Goal: Task Accomplishment & Management: Manage account settings

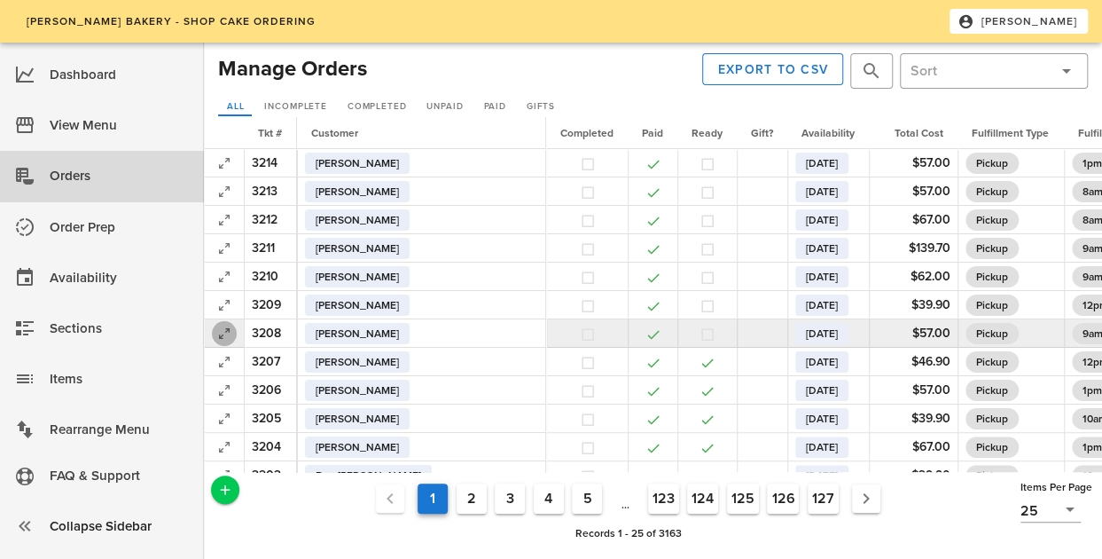
click at [219, 330] on icon "button" at bounding box center [224, 333] width 21 height 21
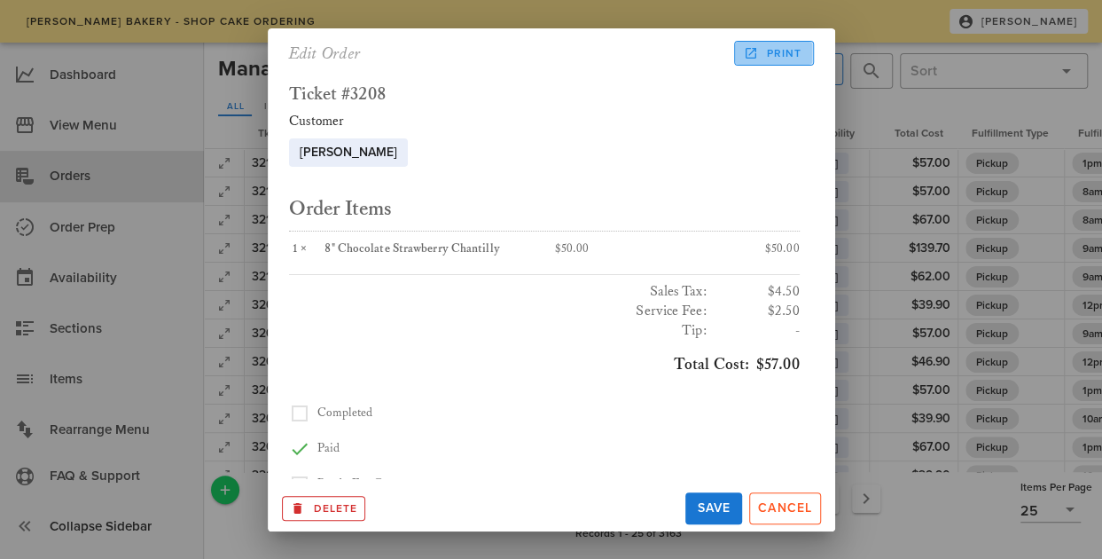
click at [808, 53] on link "Print" at bounding box center [773, 53] width 79 height 25
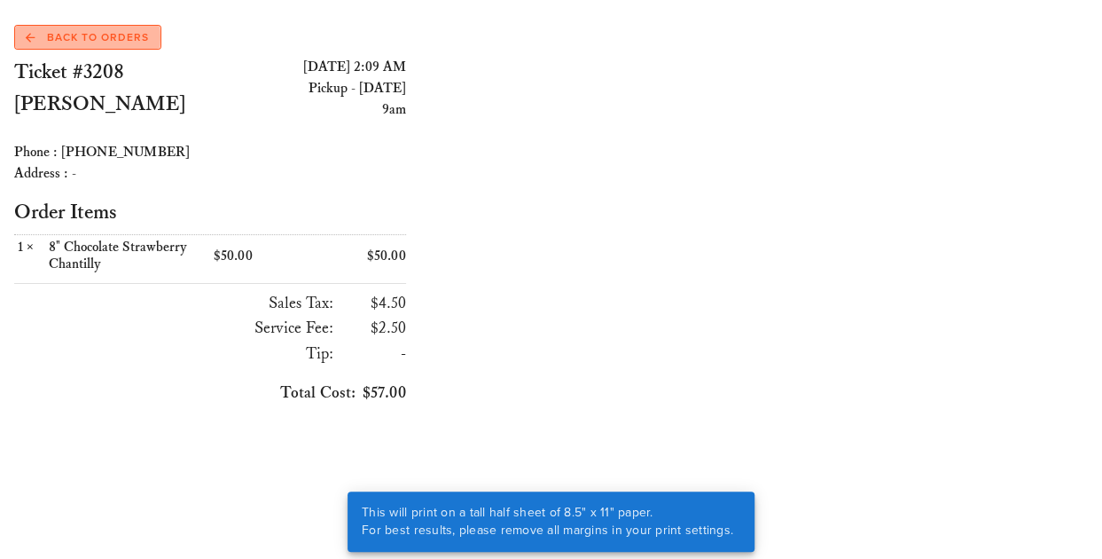
click at [132, 33] on span "Back to Orders" at bounding box center [87, 37] width 123 height 16
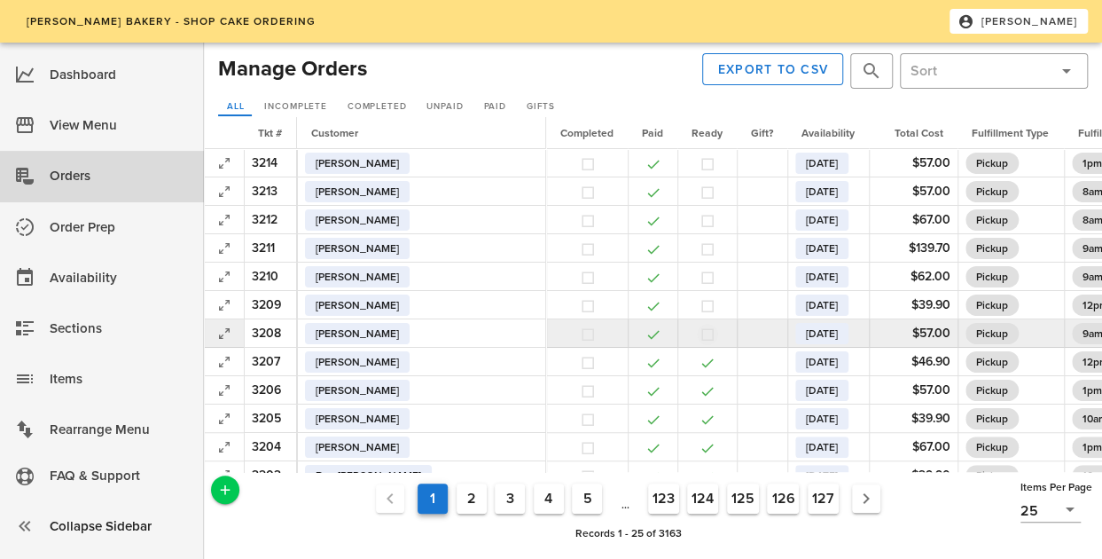
click at [700, 334] on button "button" at bounding box center [708, 334] width 16 height 16
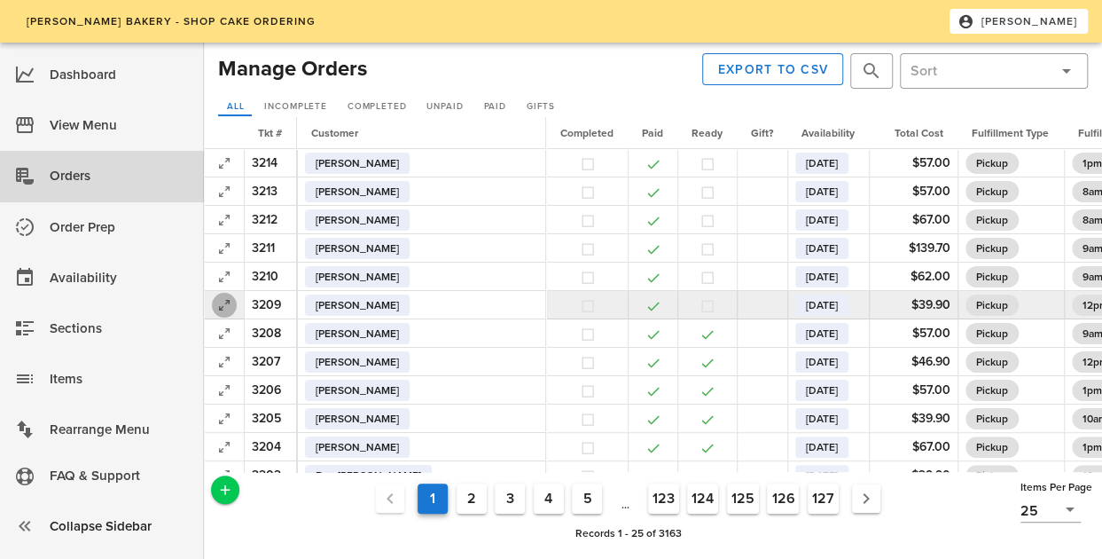
click at [228, 305] on icon "button" at bounding box center [224, 304] width 21 height 21
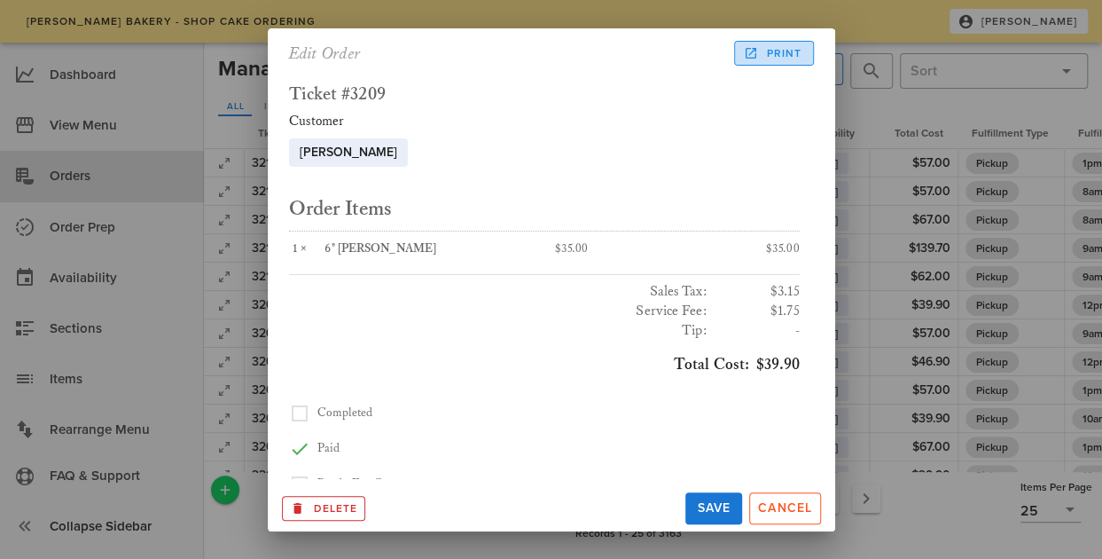
click at [784, 50] on span "Print" at bounding box center [774, 53] width 55 height 16
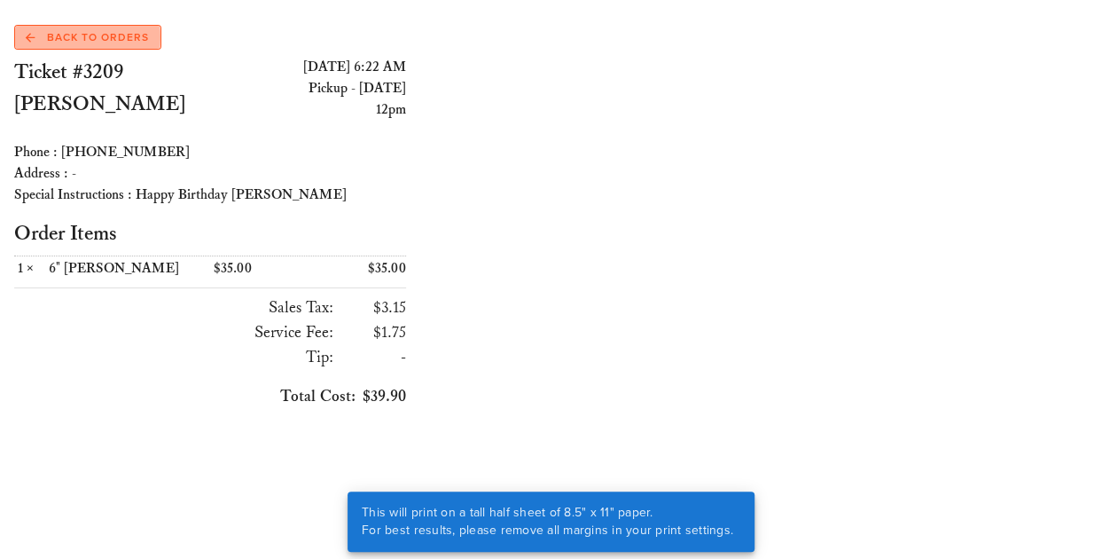
click at [145, 42] on span "Back to Orders" at bounding box center [87, 37] width 123 height 16
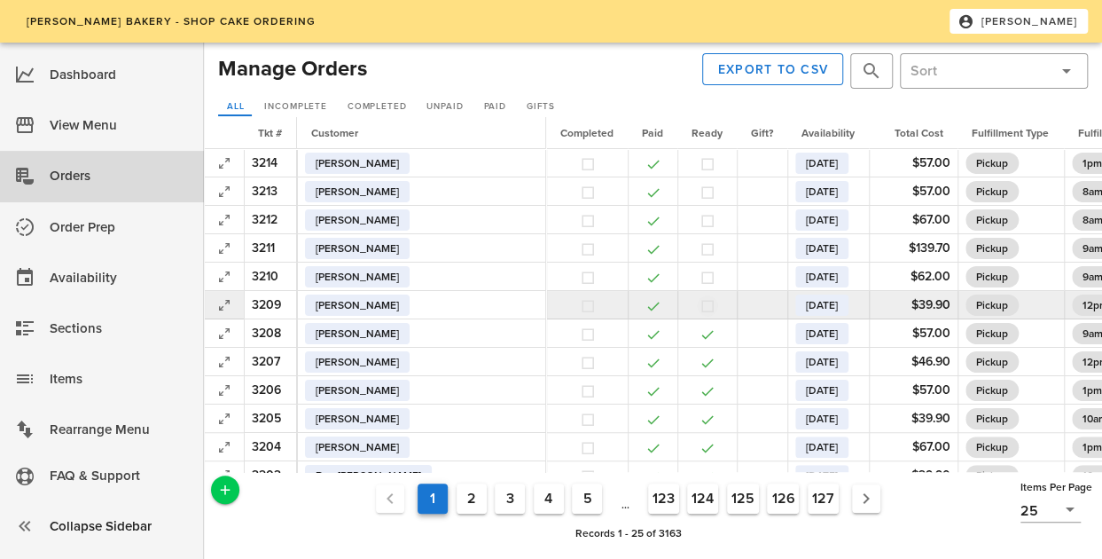
click at [700, 310] on button "button" at bounding box center [708, 306] width 16 height 16
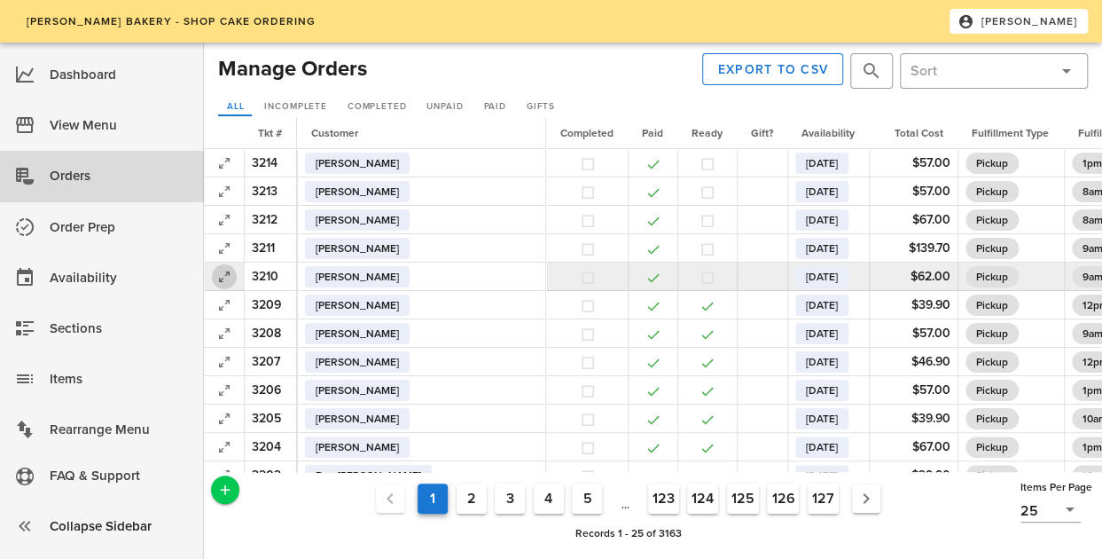
click at [223, 274] on icon "button" at bounding box center [224, 276] width 21 height 21
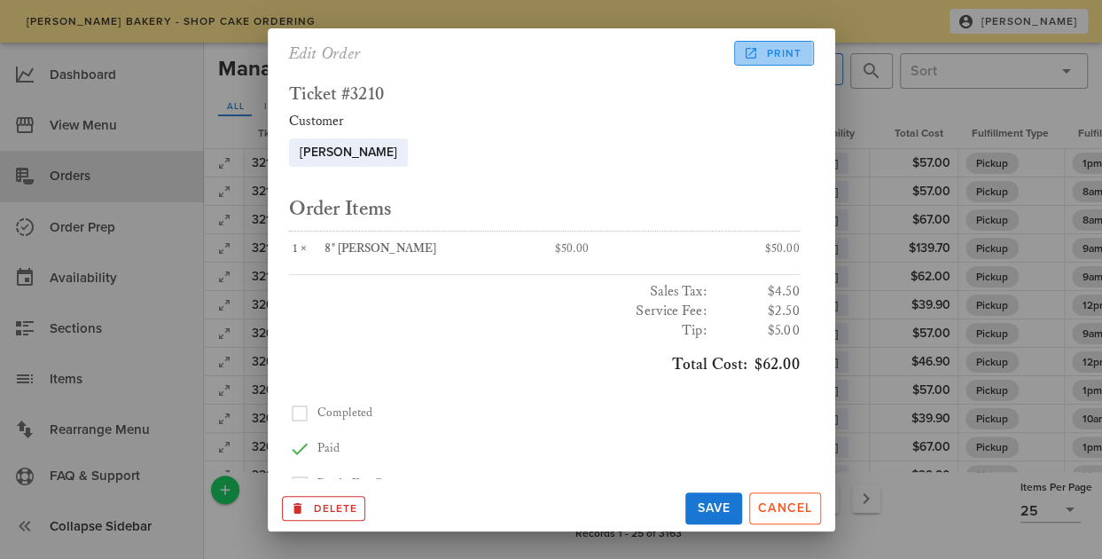
click at [775, 55] on span "Print" at bounding box center [774, 53] width 55 height 16
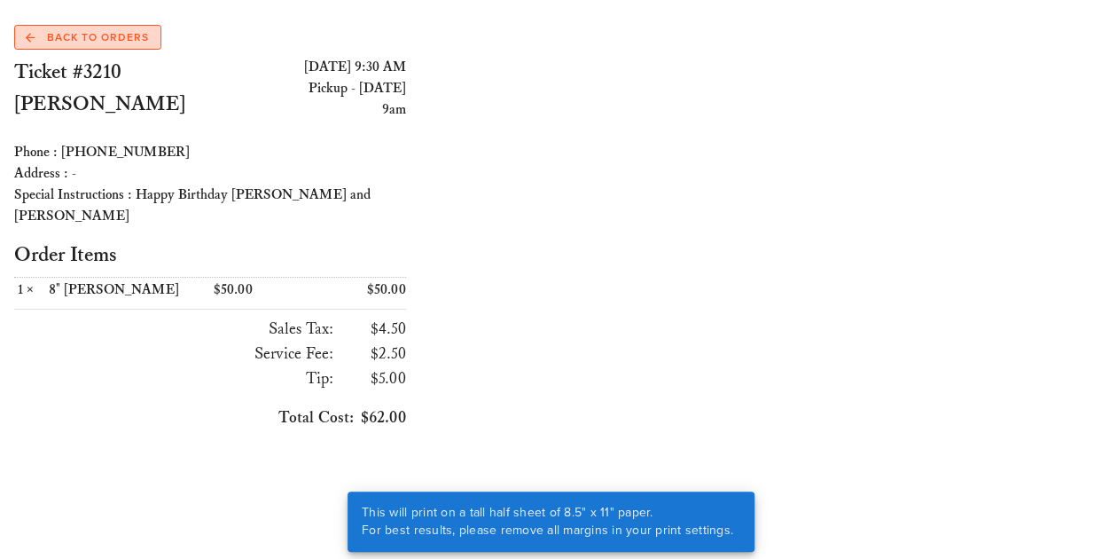
click at [132, 38] on span "Back to Orders" at bounding box center [87, 37] width 123 height 16
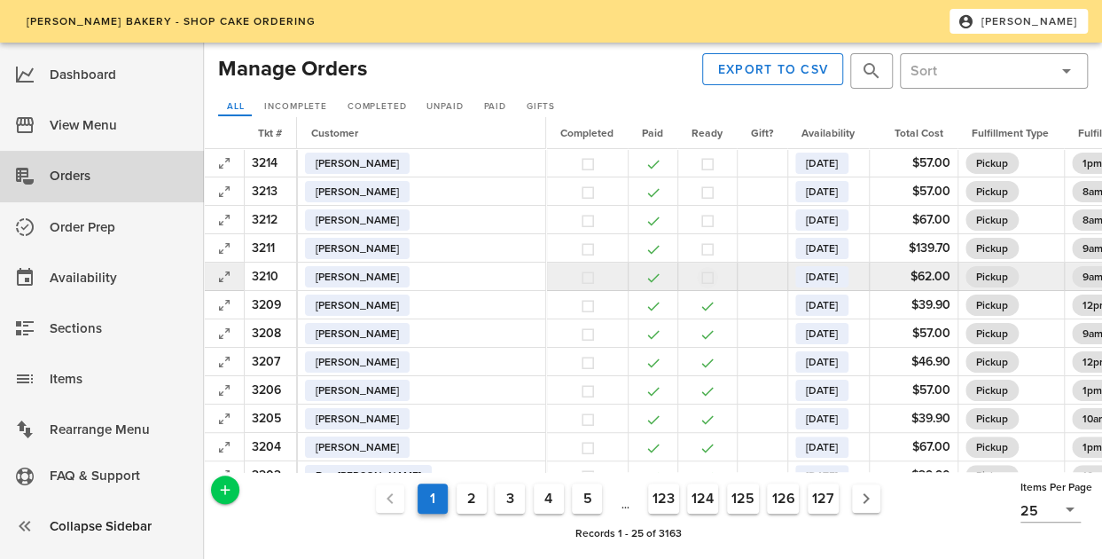
click at [700, 279] on button "button" at bounding box center [708, 278] width 16 height 16
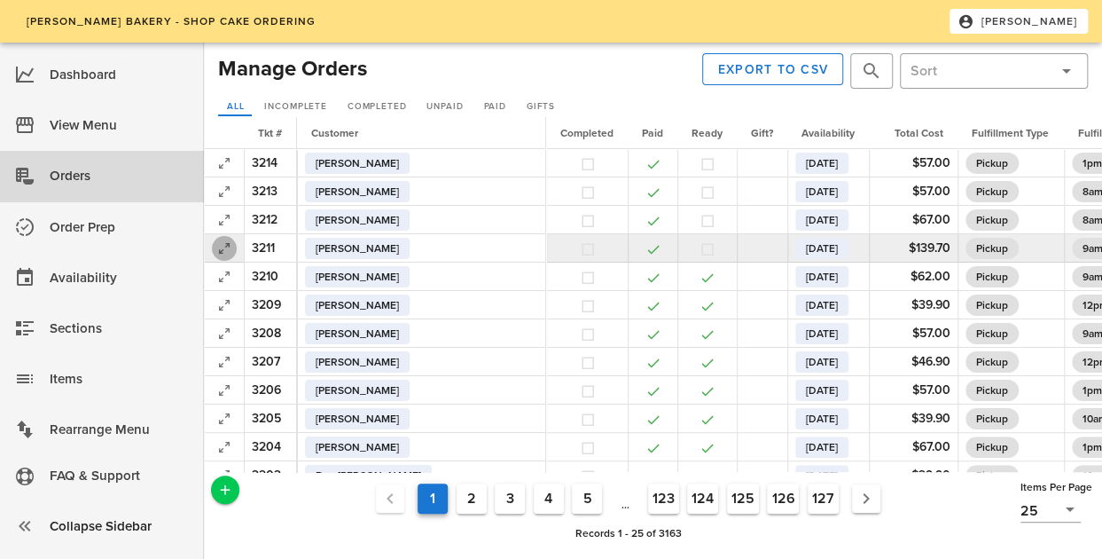
click at [215, 246] on icon "button" at bounding box center [224, 248] width 21 height 21
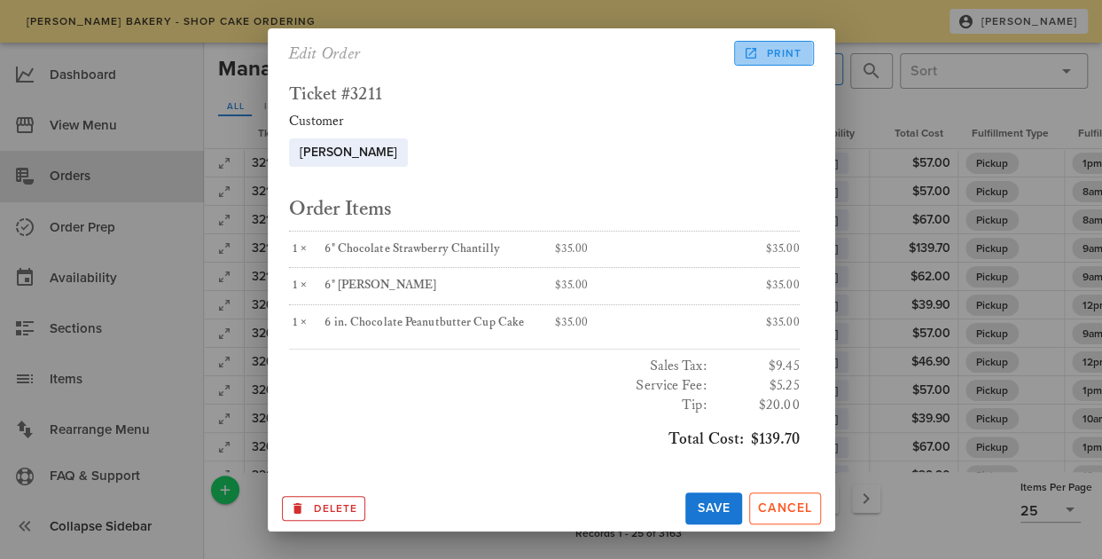
click at [798, 51] on span "Print" at bounding box center [774, 53] width 55 height 16
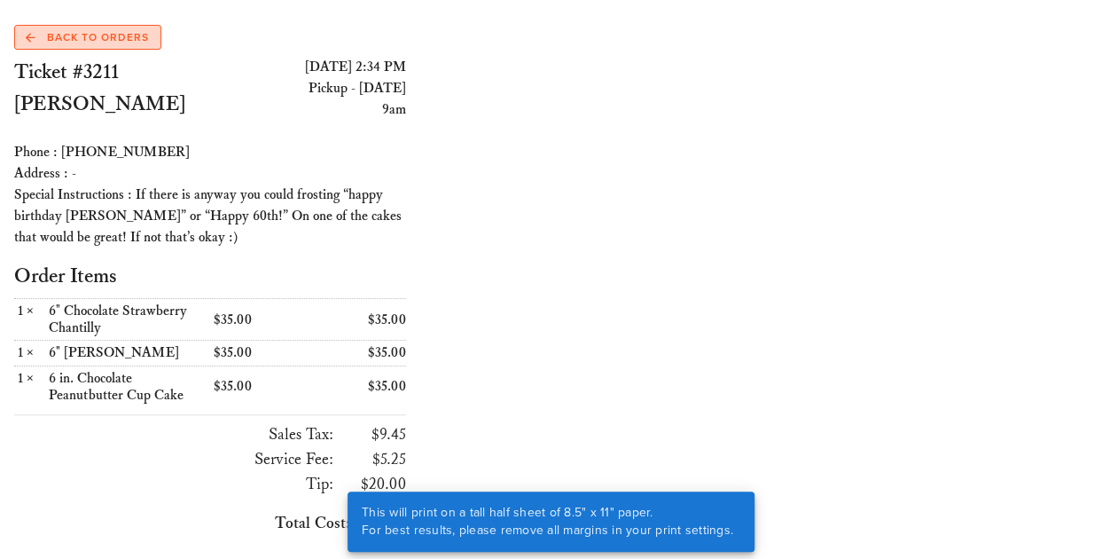
click at [143, 41] on span "Back to Orders" at bounding box center [87, 37] width 123 height 16
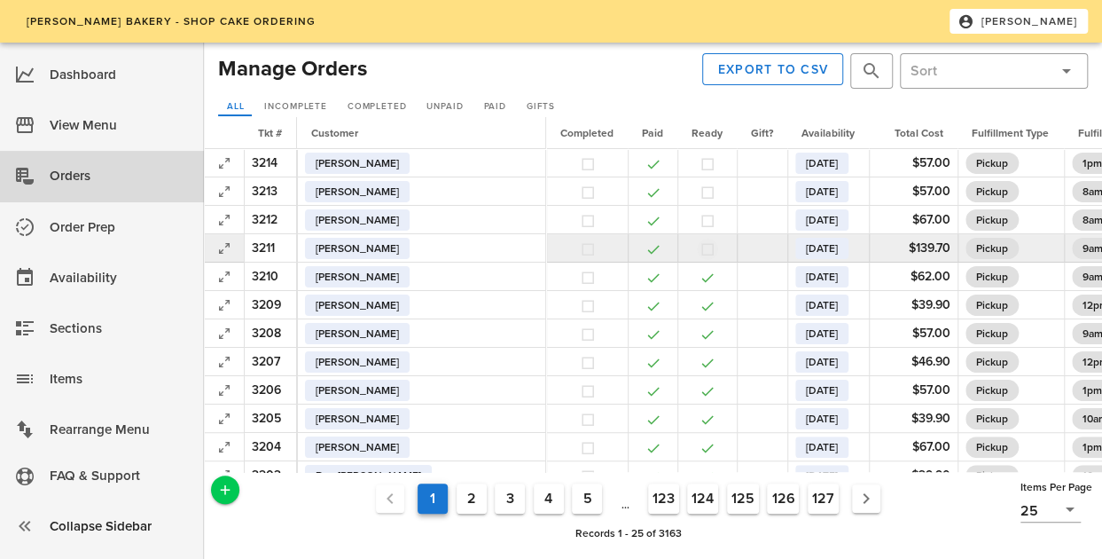
click at [700, 247] on button "button" at bounding box center [708, 249] width 16 height 16
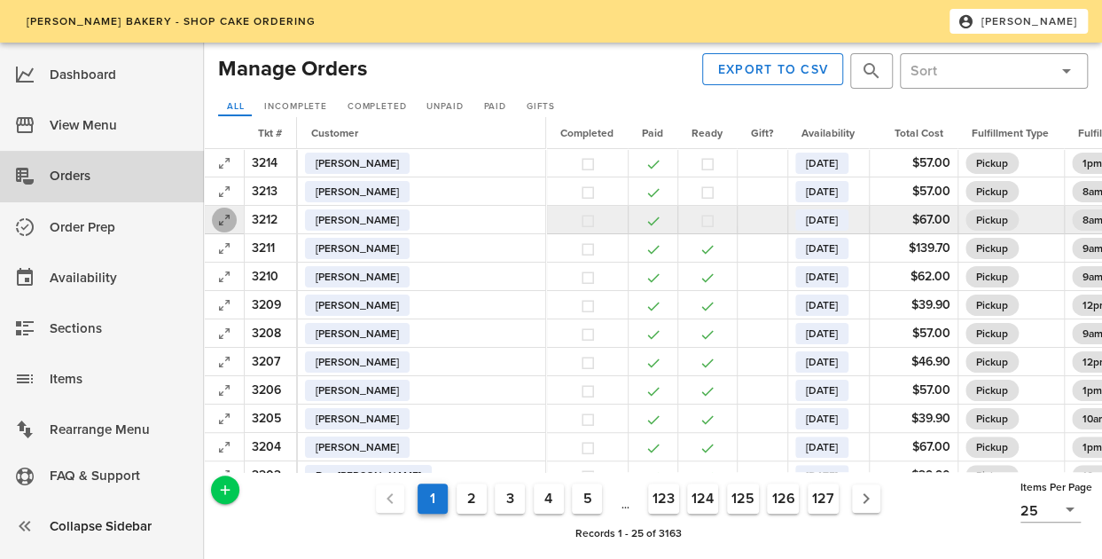
click at [227, 217] on icon "button" at bounding box center [224, 219] width 21 height 21
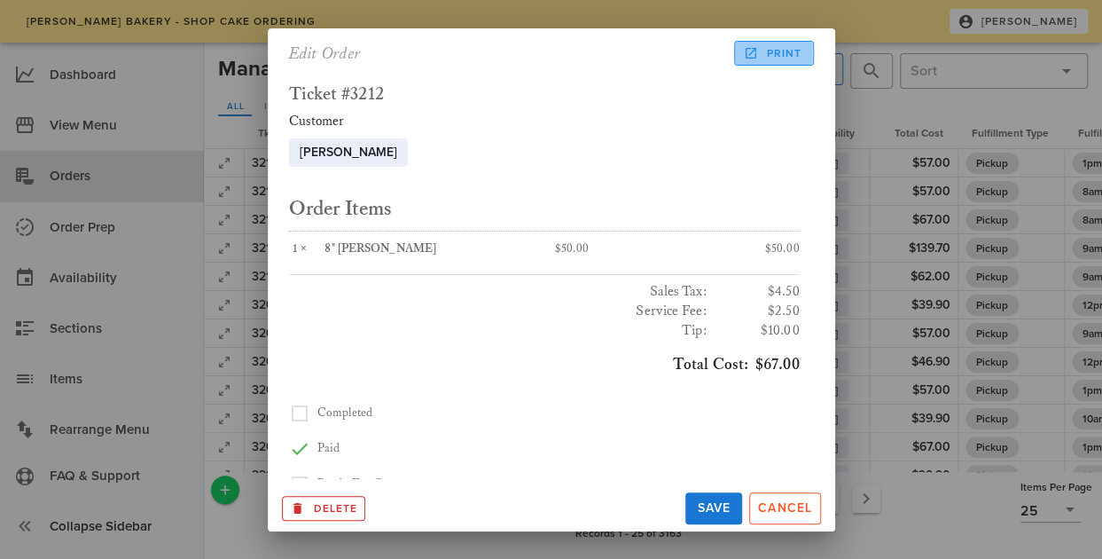
click at [766, 56] on span "Print" at bounding box center [774, 53] width 55 height 16
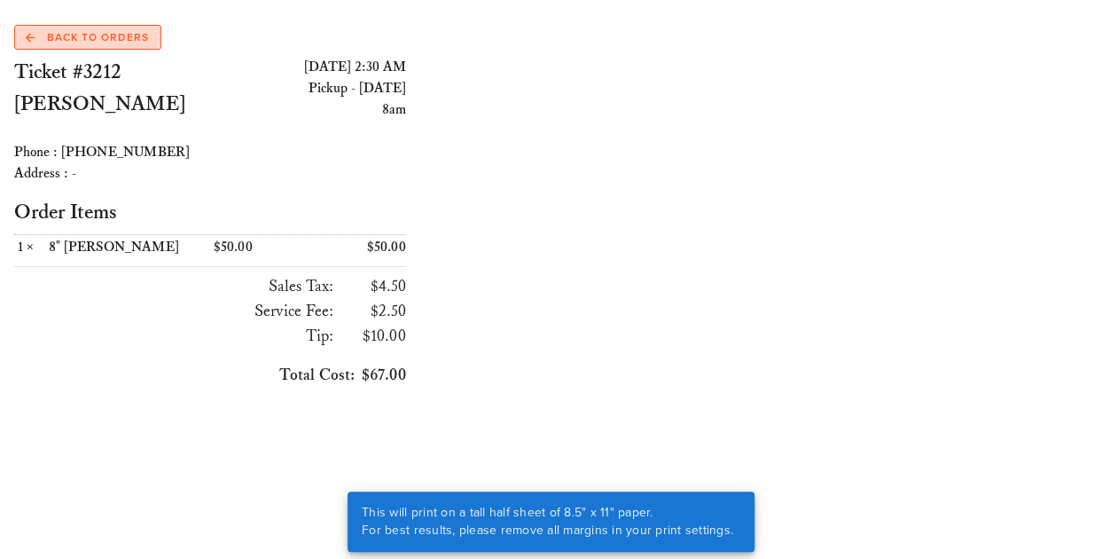
click at [147, 39] on span "Back to Orders" at bounding box center [87, 37] width 123 height 16
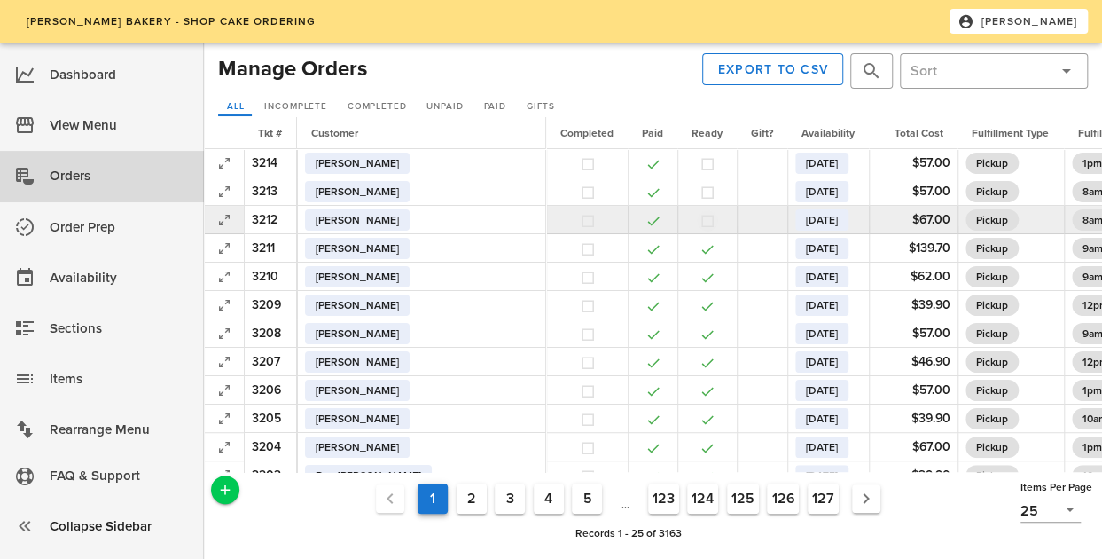
click at [700, 219] on button "button" at bounding box center [708, 221] width 16 height 16
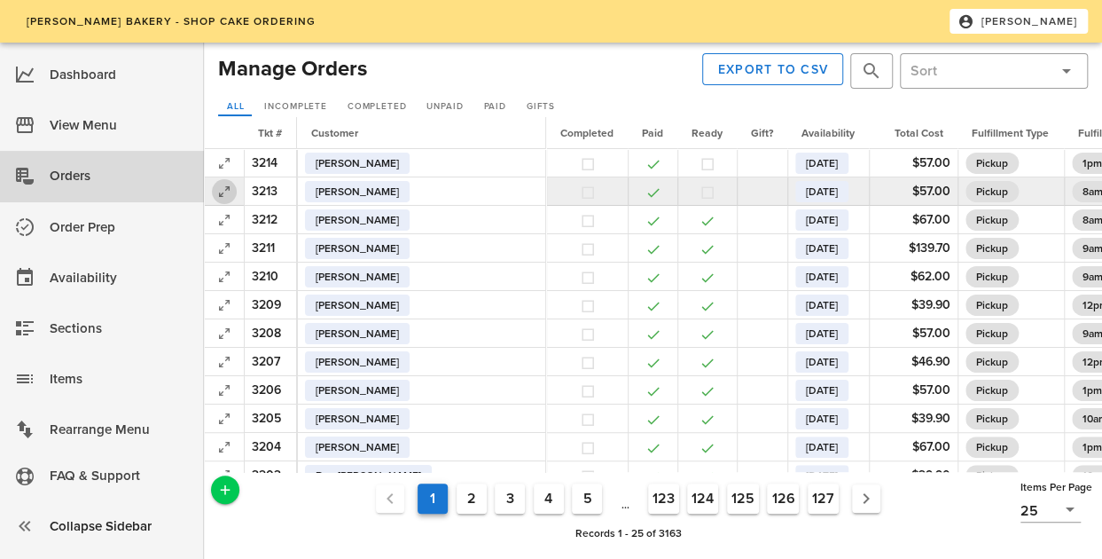
click at [225, 192] on icon "button" at bounding box center [224, 191] width 21 height 21
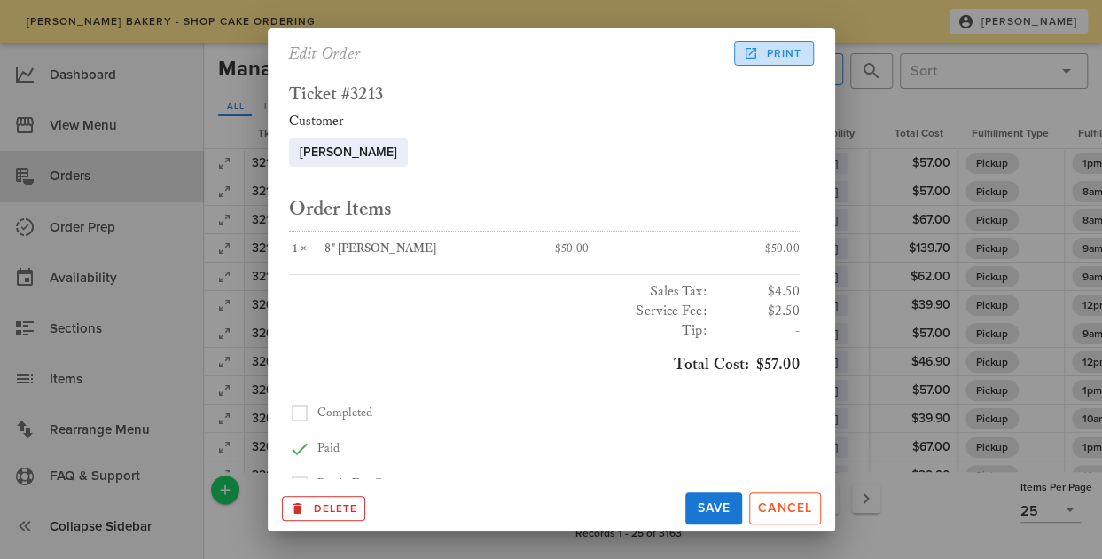
click at [802, 50] on span "Print" at bounding box center [774, 53] width 55 height 16
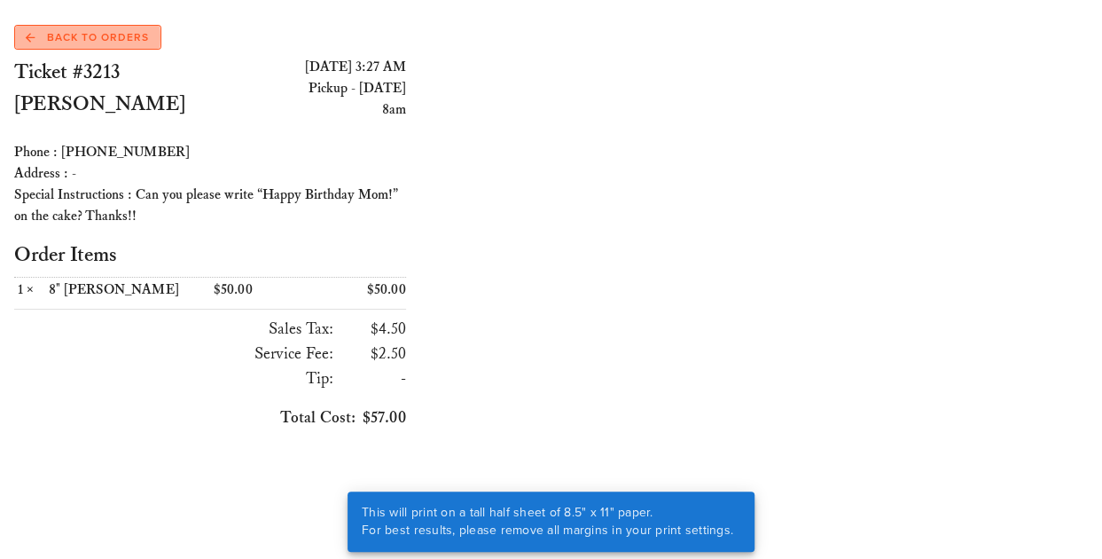
click at [114, 48] on link "Back to Orders" at bounding box center [87, 37] width 147 height 25
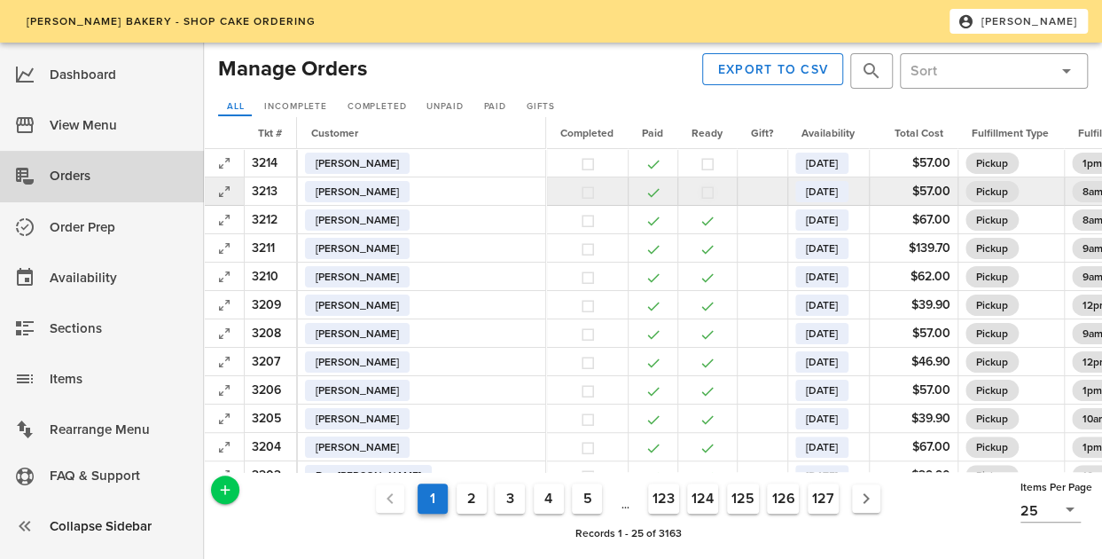
click at [700, 198] on button "button" at bounding box center [708, 192] width 16 height 16
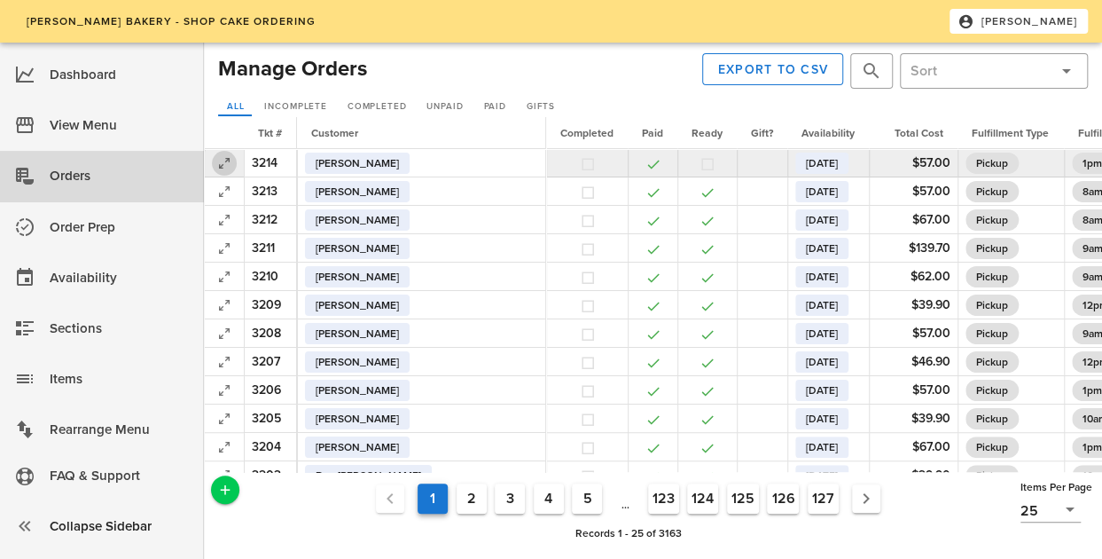
click at [231, 158] on icon "button" at bounding box center [224, 163] width 21 height 21
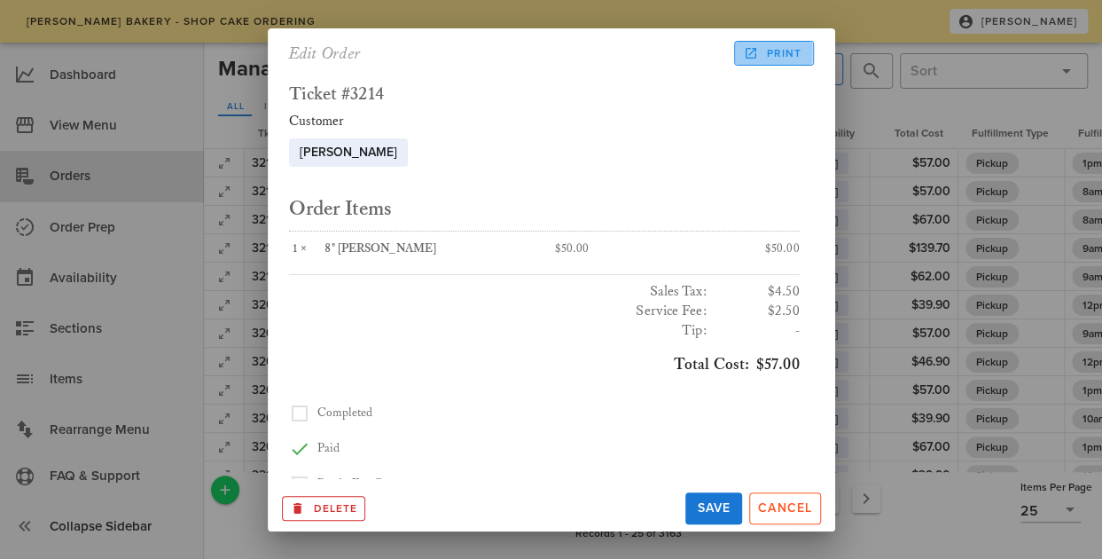
click at [793, 51] on span "Print" at bounding box center [774, 53] width 55 height 16
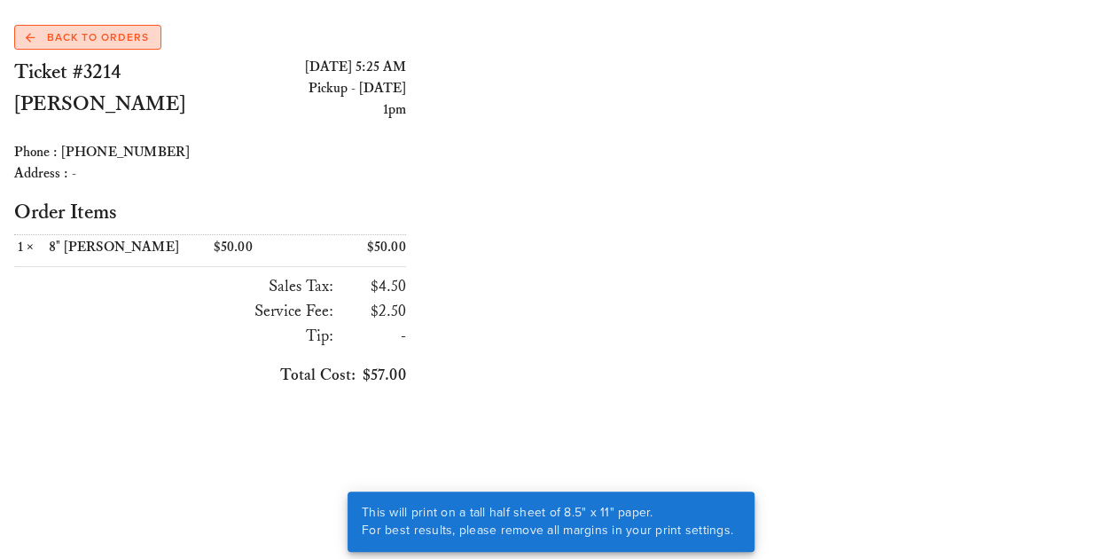
click at [144, 39] on span "Back to Orders" at bounding box center [87, 37] width 123 height 16
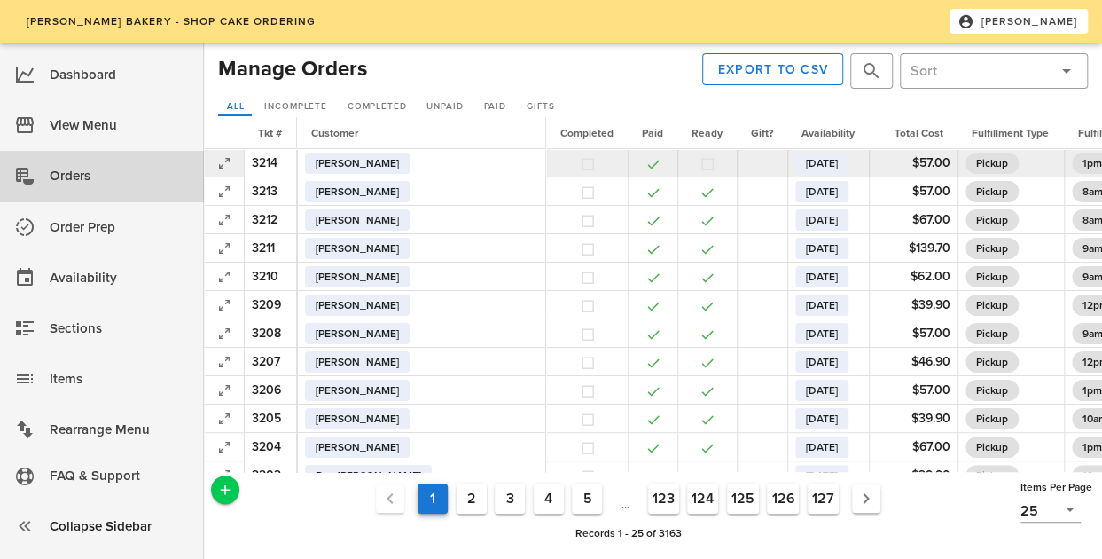
click at [700, 162] on button "button" at bounding box center [708, 164] width 16 height 16
